Goal: Task Accomplishment & Management: Use online tool/utility

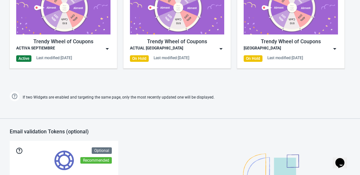
scroll to position [357, 0]
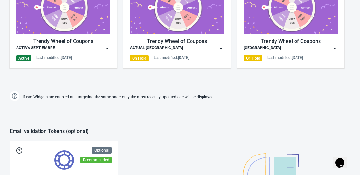
click at [125, 73] on div "Trendy Wheel of Coupons ACTIVA SEPTIEMBRE Active Last modified: [DATE] Trendy W…" at bounding box center [180, 26] width 360 height 117
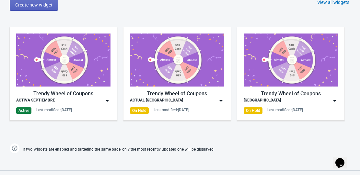
scroll to position [286, 0]
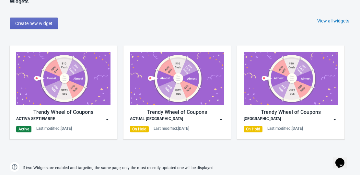
click at [104, 115] on div "Trendy Wheel of Coupons" at bounding box center [63, 112] width 94 height 8
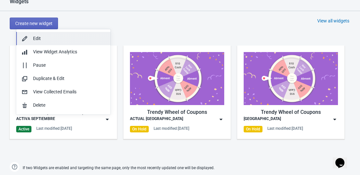
click at [60, 36] on div "Edit" at bounding box center [69, 38] width 72 height 7
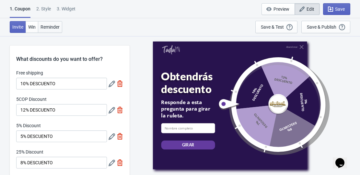
click at [53, 24] on button "Reminder" at bounding box center [50, 27] width 24 height 12
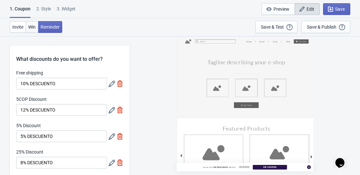
click at [32, 23] on button "Win" at bounding box center [32, 27] width 13 height 12
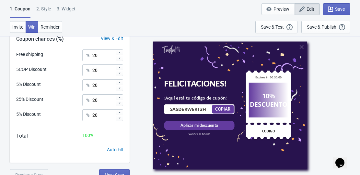
scroll to position [212, 0]
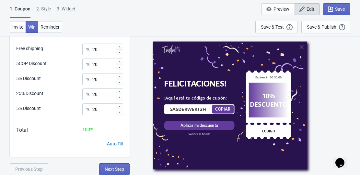
click at [42, 9] on div "2 . Style" at bounding box center [43, 11] width 15 height 11
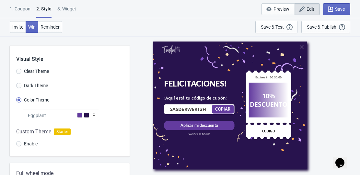
click at [63, 9] on div "3. Widget" at bounding box center [66, 11] width 19 height 11
select select "once"
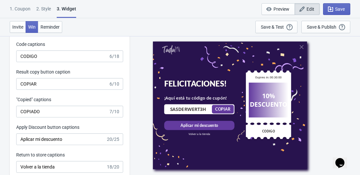
scroll to position [1265, 0]
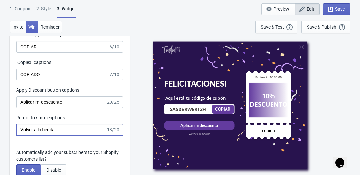
drag, startPoint x: 60, startPoint y: 128, endPoint x: 56, endPoint y: 129, distance: 3.6
click at [56, 129] on input "Volver a la tienda" at bounding box center [61, 130] width 90 height 12
drag, startPoint x: 81, startPoint y: 130, endPoint x: 18, endPoint y: 129, distance: 63.9
click at [18, 129] on input "Volver a la tienda" at bounding box center [61, 130] width 90 height 12
type input "E"
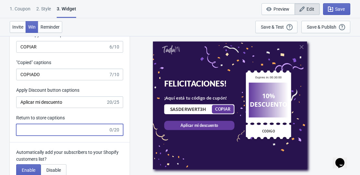
type input "j"
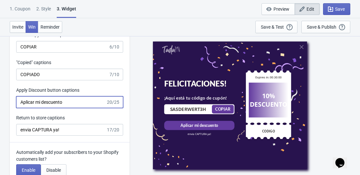
drag, startPoint x: 63, startPoint y: 102, endPoint x: 18, endPoint y: 106, distance: 45.0
click at [18, 106] on input "Aplicar mi descuento" at bounding box center [61, 102] width 90 height 12
click at [100, 90] on div "Apply Discount button captions" at bounding box center [69, 91] width 107 height 8
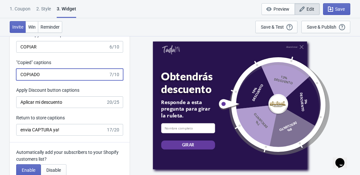
click at [56, 72] on input "COPIADO" at bounding box center [62, 74] width 92 height 12
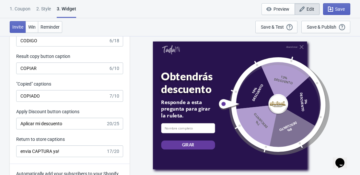
scroll to position [1233, 0]
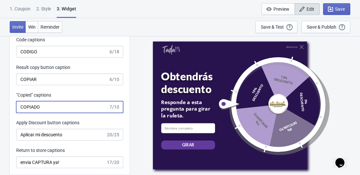
click at [44, 103] on input "COPIADO" at bounding box center [62, 107] width 92 height 12
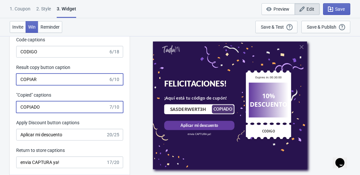
click at [56, 76] on input "COPIAR" at bounding box center [62, 79] width 92 height 12
click at [62, 102] on input "COPIADO" at bounding box center [62, 107] width 92 height 12
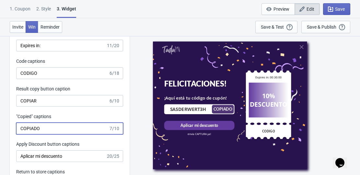
scroll to position [1200, 0]
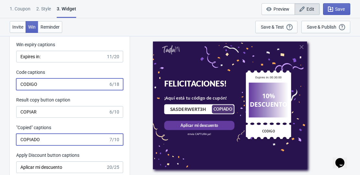
click at [59, 84] on input "CODIGO" at bounding box center [62, 84] width 92 height 12
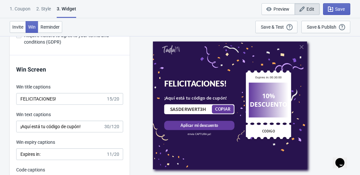
scroll to position [1070, 0]
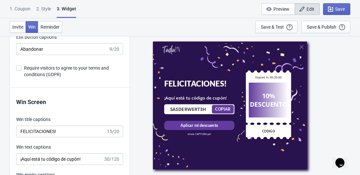
click at [55, 102] on p "Win Screen" at bounding box center [69, 101] width 107 height 9
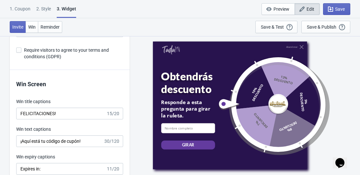
scroll to position [1103, 0]
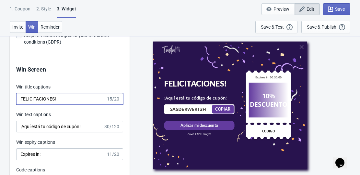
click at [58, 95] on input "FELICITACIONES!" at bounding box center [61, 99] width 90 height 12
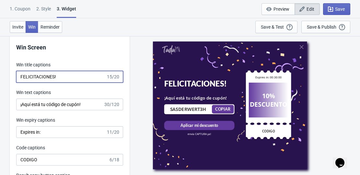
scroll to position [1135, 0]
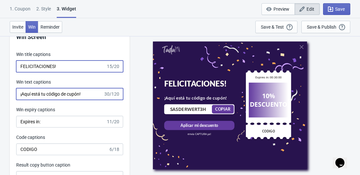
click at [84, 93] on input "¡Aquí está tu código de cupón!" at bounding box center [59, 94] width 87 height 12
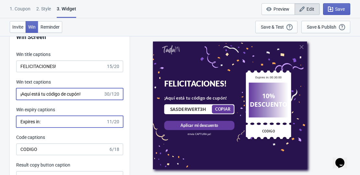
click at [69, 119] on input "Expires in:" at bounding box center [61, 121] width 90 height 12
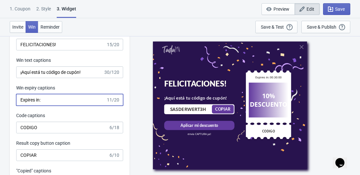
scroll to position [1168, 0]
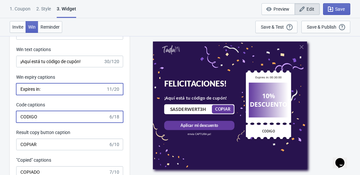
click at [66, 119] on input "CODIGO" at bounding box center [62, 117] width 92 height 12
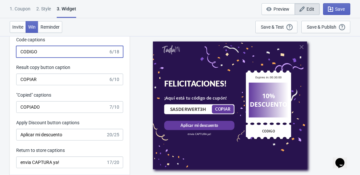
scroll to position [1265, 0]
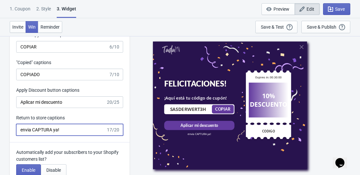
click at [65, 126] on input "envia CAPTURA ya!" at bounding box center [61, 130] width 90 height 12
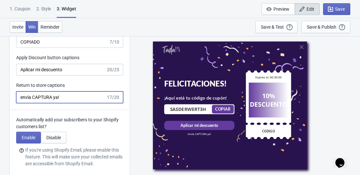
click at [61, 95] on input "envía CAPTURA ya!" at bounding box center [61, 97] width 90 height 12
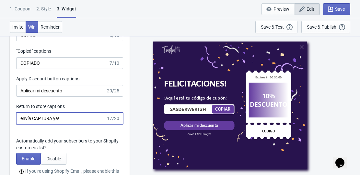
scroll to position [1265, 0]
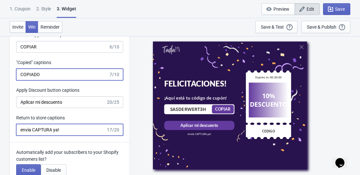
click at [45, 78] on input "COPIADO" at bounding box center [62, 74] width 92 height 12
click at [79, 127] on input "envía CAPTURA ya!" at bounding box center [61, 130] width 90 height 12
click at [20, 129] on input "envía CAPTURA ya!" at bounding box center [61, 130] width 90 height 12
click at [74, 127] on input "envía CAPTURA ya!" at bounding box center [61, 130] width 90 height 12
drag, startPoint x: 66, startPoint y: 129, endPoint x: 14, endPoint y: 126, distance: 51.7
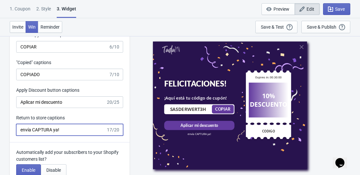
click at [14, 126] on div "Win Screen Win title captions FELICITACIONES! 15/20 Win text captions ¡Aquí est…" at bounding box center [70, 17] width 120 height 249
click at [62, 129] on input "envía CAPTURA ya!" at bounding box center [61, 130] width 90 height 12
click at [21, 130] on input "envía CAPTURA ya!" at bounding box center [61, 130] width 90 height 12
click at [78, 126] on input "Envía CAPTURA al WTS" at bounding box center [61, 130] width 90 height 12
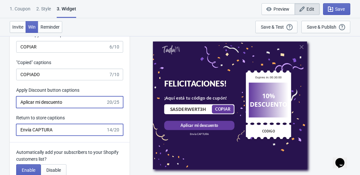
click at [66, 104] on input "Aplicar mi descuento" at bounding box center [61, 102] width 90 height 12
click at [67, 135] on input "Envía CAPTURA" at bounding box center [61, 130] width 90 height 12
click at [71, 101] on input "Aplicar mi descuento" at bounding box center [61, 102] width 90 height 12
click at [11, 140] on div "Win Screen Win title captions FELICITACIONES! 15/20 Win text captions ¡Aquí est…" at bounding box center [70, 17] width 120 height 249
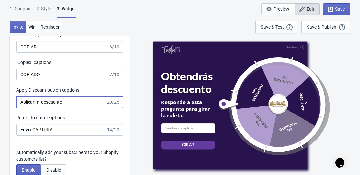
click at [65, 104] on input "Aplicar mi descuento" at bounding box center [61, 102] width 90 height 12
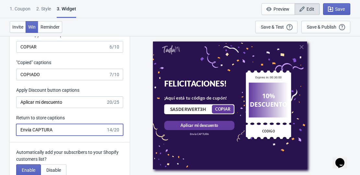
click at [79, 131] on input "Envía CAPTURA" at bounding box center [61, 130] width 90 height 12
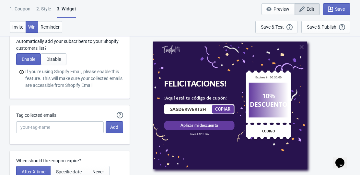
scroll to position [1395, 0]
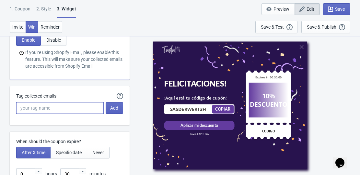
click at [49, 107] on input "Tag collected emails" at bounding box center [60, 108] width 88 height 12
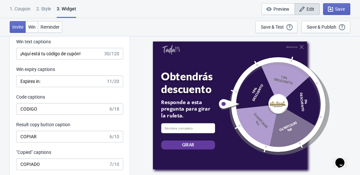
scroll to position [1143, 0]
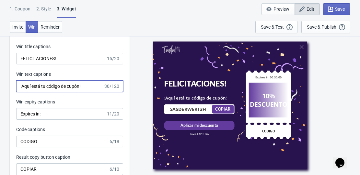
click at [90, 86] on input "¡Aquí está tu código de cupón!" at bounding box center [59, 86] width 87 height 12
click at [49, 86] on input "¡Aquí está tu código de cupón!" at bounding box center [59, 86] width 87 height 12
click at [95, 86] on input "¡Aquí está tu código de cupón!" at bounding box center [59, 86] width 87 height 12
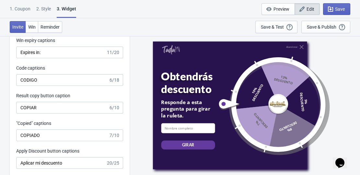
scroll to position [1240, 0]
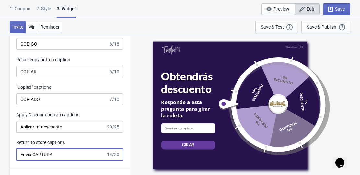
click at [54, 153] on input "Envía CAPTURA" at bounding box center [61, 154] width 90 height 12
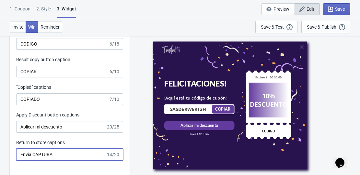
click at [32, 153] on input "Envía CAPTURA" at bounding box center [61, 154] width 90 height 12
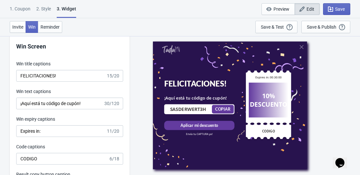
scroll to position [1111, 0]
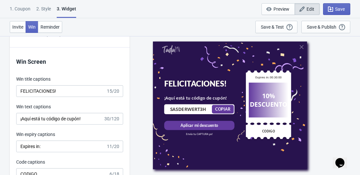
type input "Envía tu CAPTURA ya!"
click at [79, 122] on input "¡Aquí está tu código de cupón!" at bounding box center [59, 119] width 87 height 12
drag, startPoint x: 86, startPoint y: 118, endPoint x: 93, endPoint y: 115, distance: 8.6
click at [93, 115] on input "¡Aquí está tu código de cupón!" at bounding box center [59, 119] width 87 height 12
drag, startPoint x: 84, startPoint y: 118, endPoint x: 62, endPoint y: 121, distance: 22.6
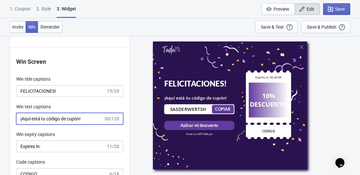
click at [62, 121] on input "¡Aquí está tu código de cupón!" at bounding box center [59, 119] width 87 height 12
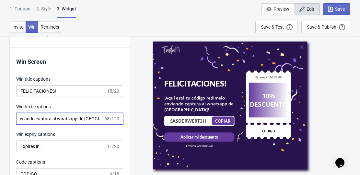
scroll to position [1175, 0]
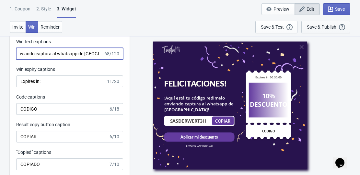
type input "¡Aquí está tu código redimelo enviando captura al whatsapp de [GEOGRAPHIC_DATA]!"
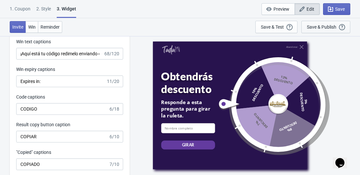
click at [325, 26] on div "Save & Publish" at bounding box center [322, 26] width 30 height 5
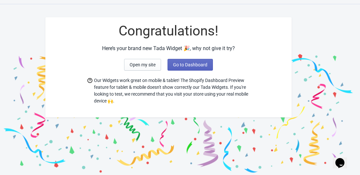
scroll to position [14, 0]
